Goal: Transaction & Acquisition: Purchase product/service

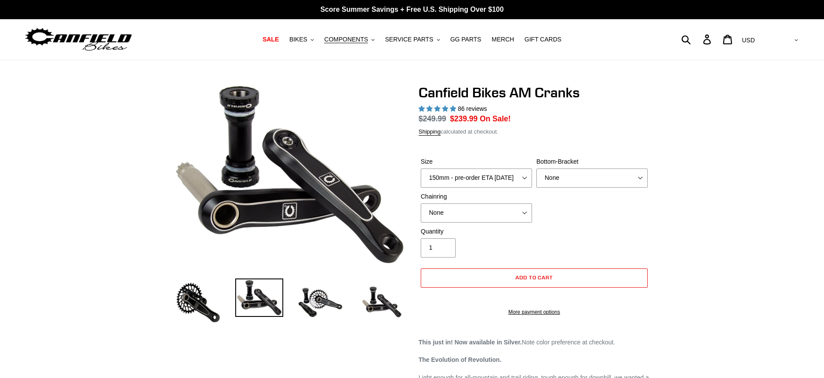
select select "highest-rating"
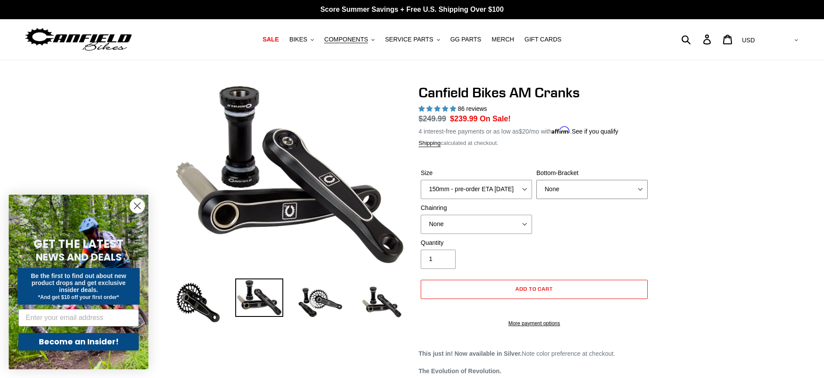
scroll to position [13, 0]
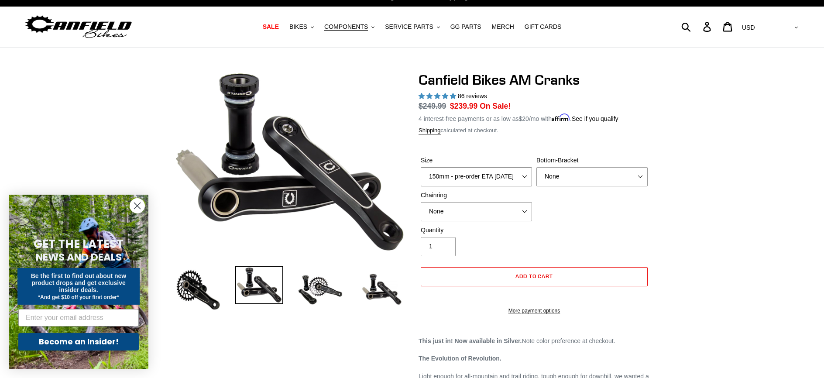
select select "155mm - pre-order ETA [DATE]"
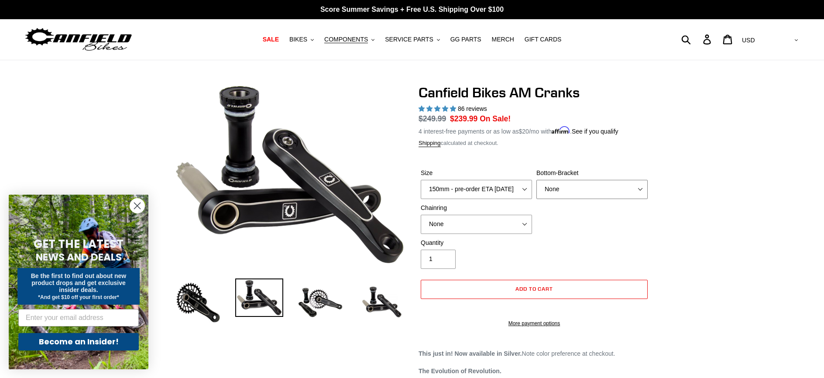
select select "BSA Threaded 68/73mm"
select select "30t Round (Boost 148)"
click at [315, 312] on img at bounding box center [320, 302] width 48 height 48
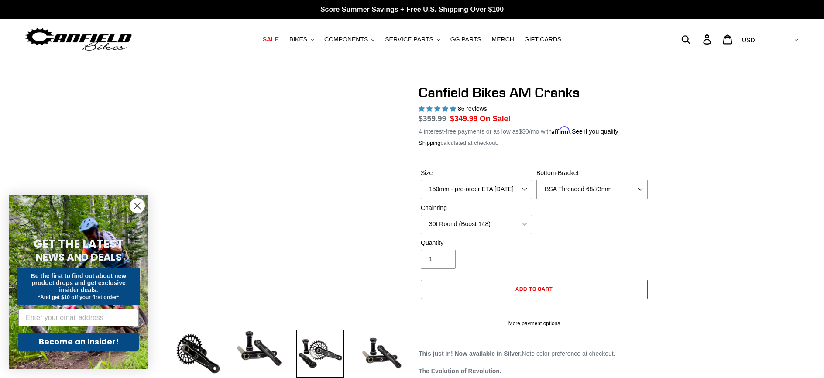
scroll to position [10, 0]
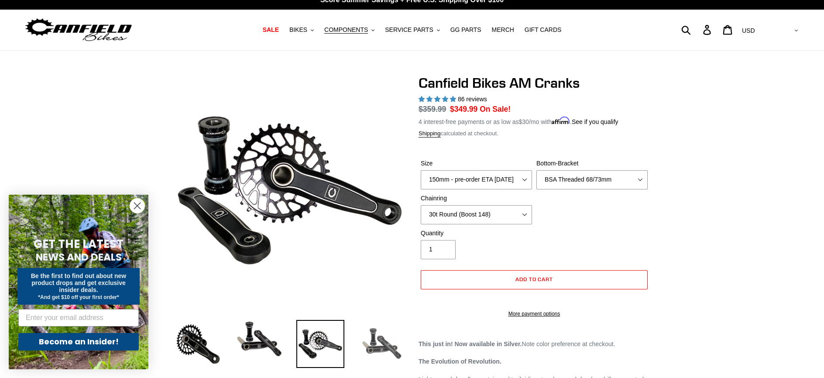
click at [375, 335] on img at bounding box center [382, 344] width 48 height 48
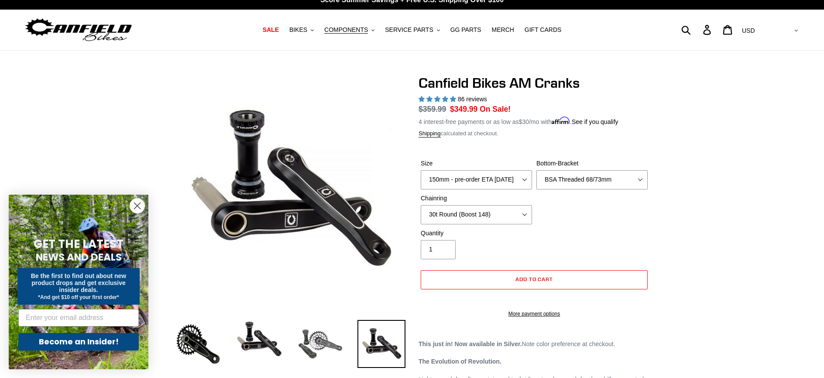
click at [326, 336] on img at bounding box center [320, 344] width 48 height 48
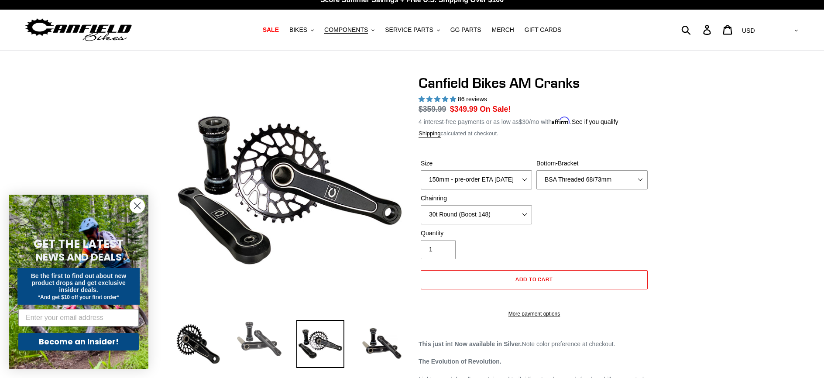
click at [260, 336] on img at bounding box center [259, 339] width 48 height 38
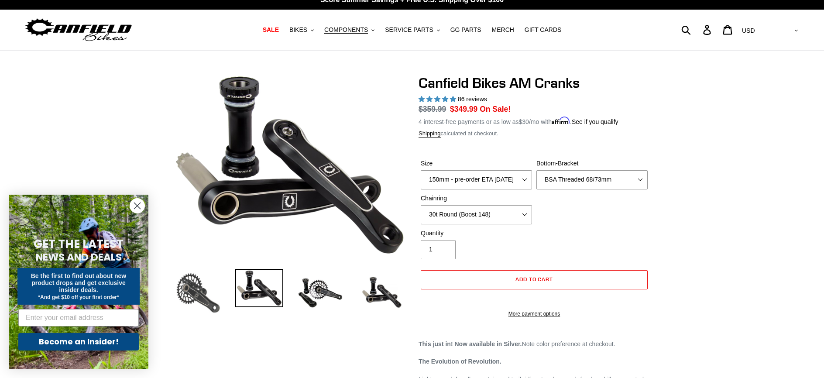
click at [207, 291] on img at bounding box center [198, 293] width 48 height 48
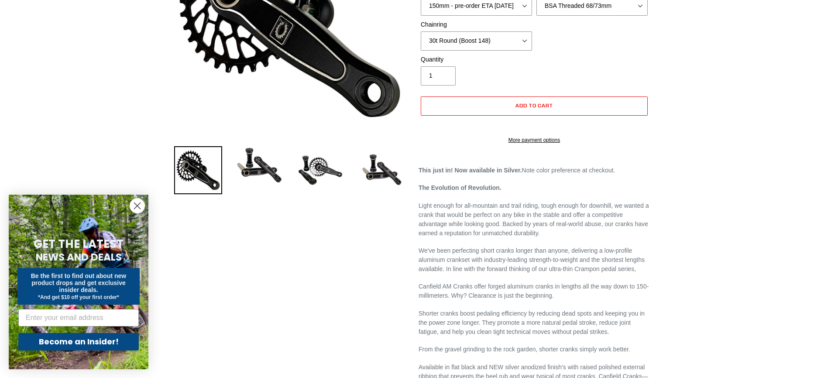
scroll to position [0, 0]
